Goal: Navigation & Orientation: Understand site structure

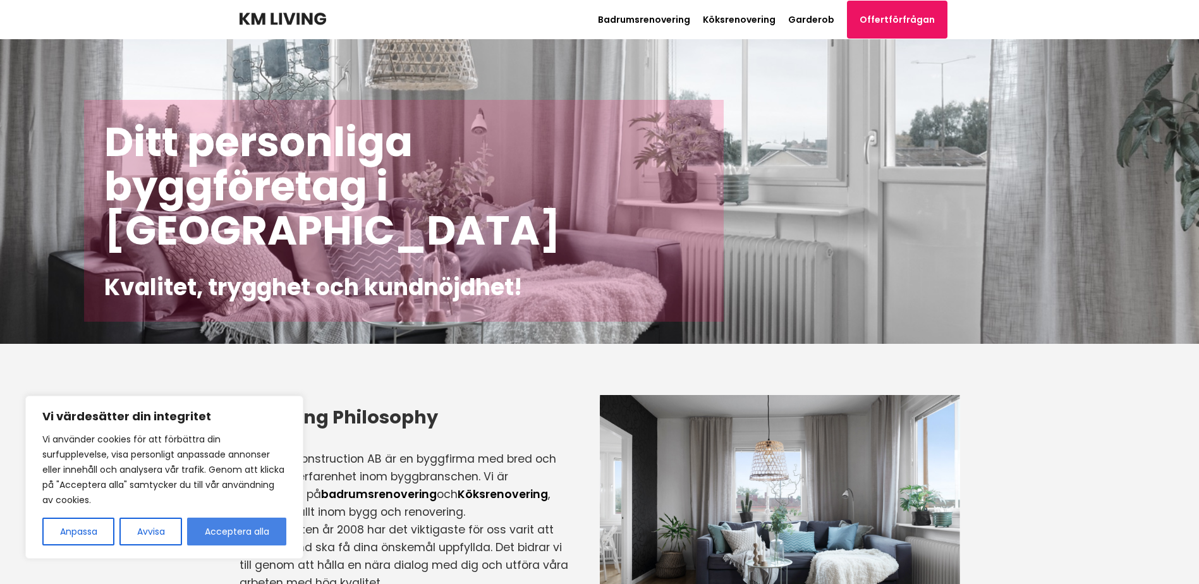
click at [199, 529] on button "Acceptera alla" at bounding box center [236, 532] width 99 height 28
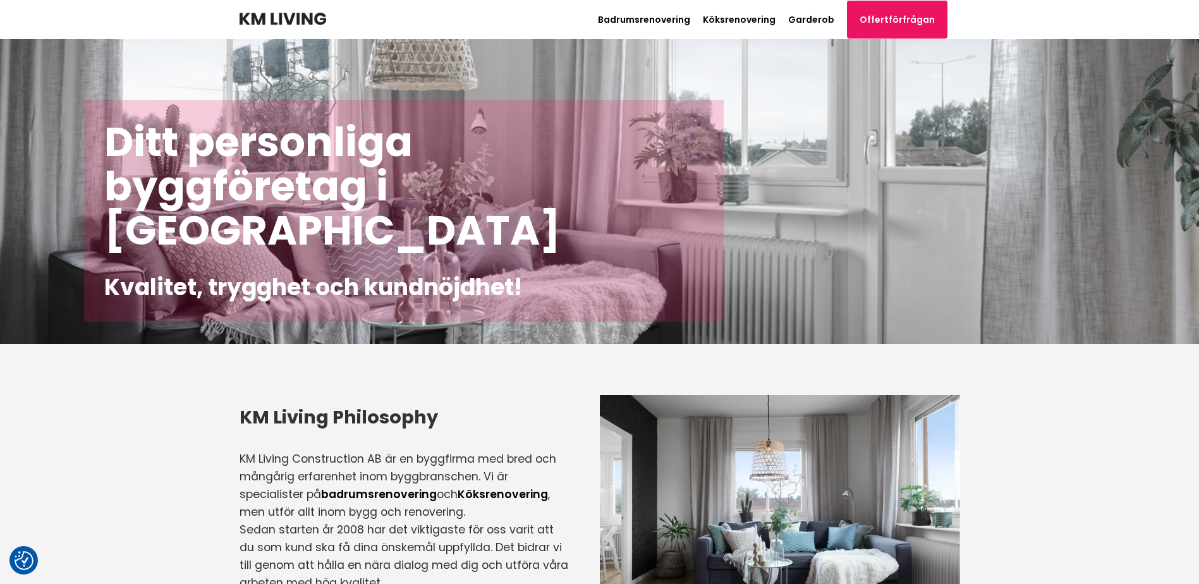
checkbox input "true"
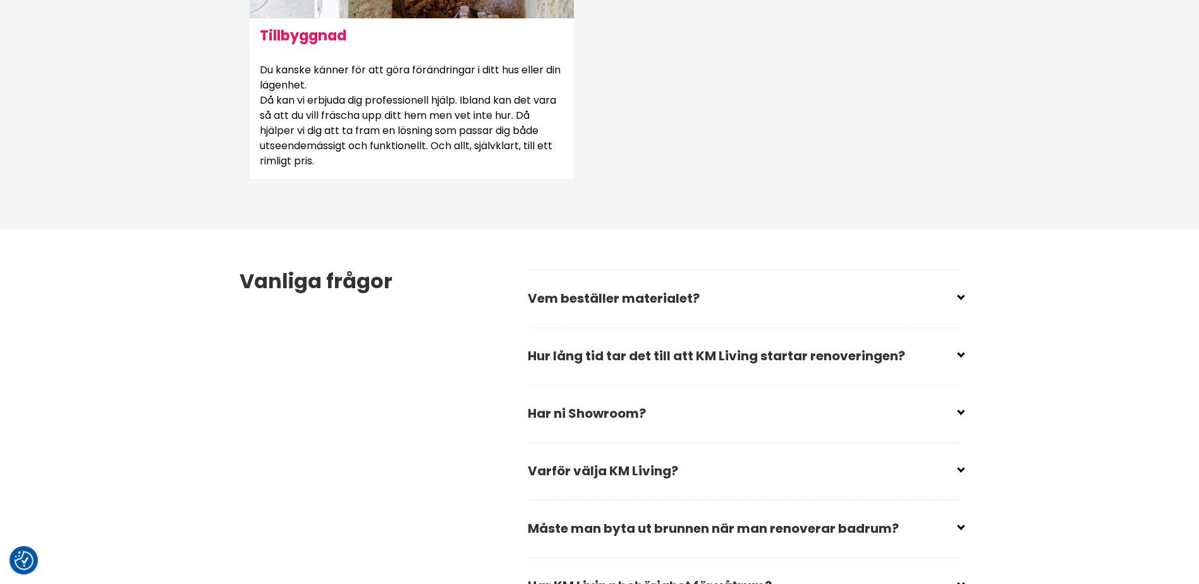
scroll to position [1644, 0]
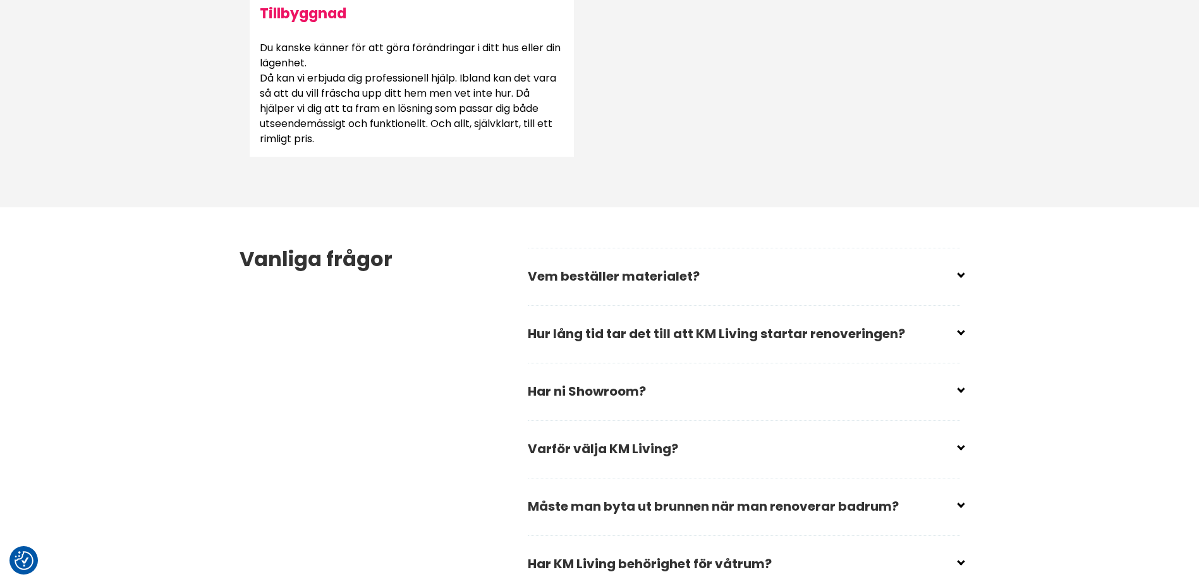
click at [957, 389] on input "checkbox" at bounding box center [746, 386] width 432 height 19
checkbox input "false"
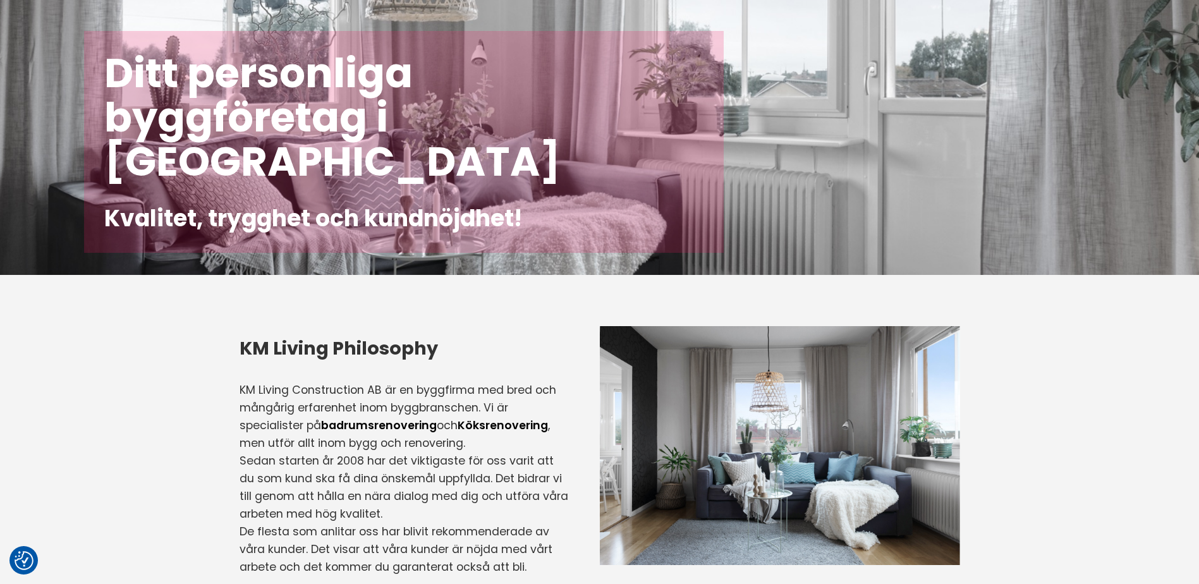
scroll to position [0, 0]
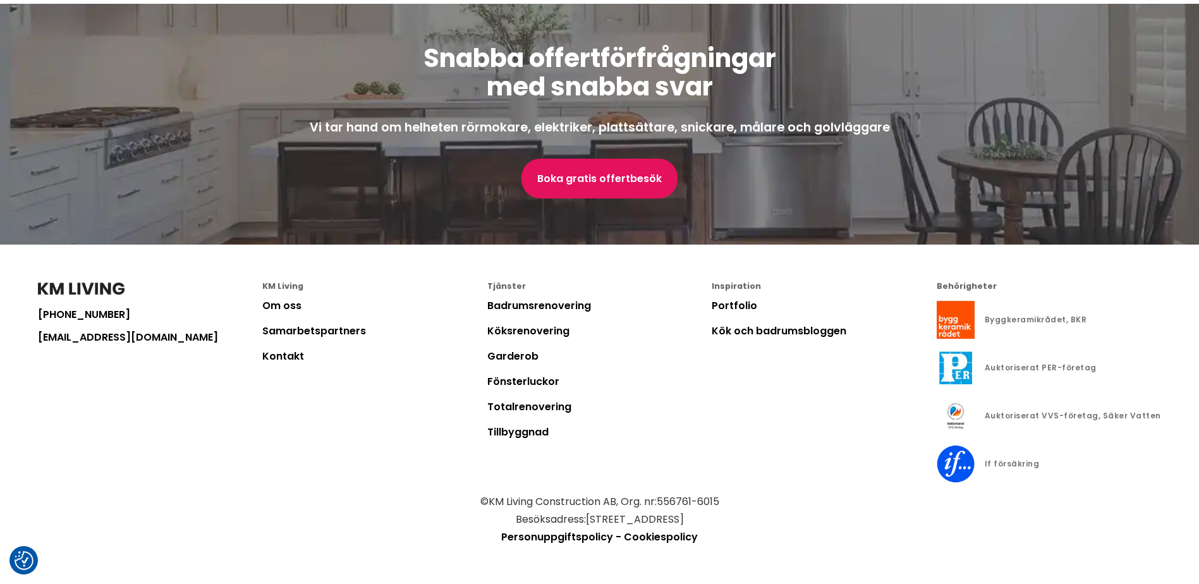
scroll to position [3391, 0]
